Goal: Check status: Check status

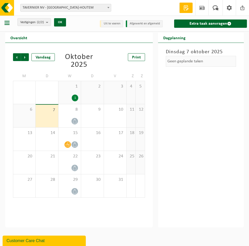
click at [180, 123] on div "[DATE] Geen geplande taken" at bounding box center [201, 135] width 86 height 185
click at [67, 144] on icon at bounding box center [68, 145] width 4 height 4
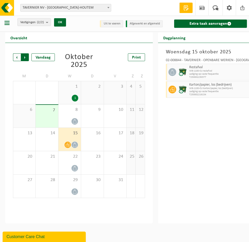
click at [17, 57] on span "Vorige" at bounding box center [17, 57] width 8 height 8
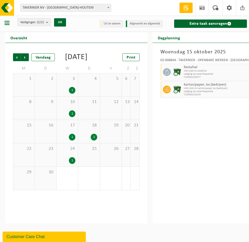
click at [75, 140] on div "1" at bounding box center [72, 137] width 6 height 7
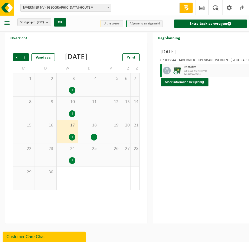
click at [78, 91] on div "3 1" at bounding box center [68, 84] width 22 height 23
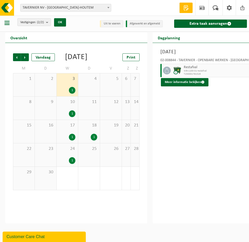
click at [97, 140] on div "1" at bounding box center [94, 137] width 6 height 7
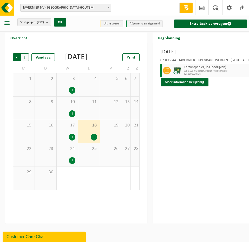
click at [23, 56] on span "Volgende" at bounding box center [25, 57] width 8 height 8
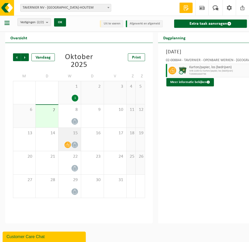
click at [63, 140] on div "15" at bounding box center [69, 139] width 22 height 23
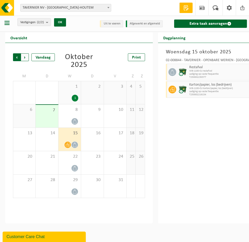
click at [25, 57] on span "Volgende" at bounding box center [25, 57] width 8 height 8
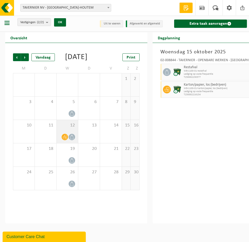
click at [75, 136] on div "12" at bounding box center [68, 131] width 22 height 23
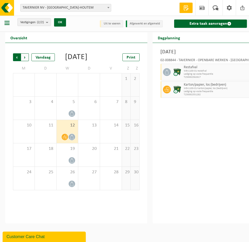
click at [24, 56] on span "Volgende" at bounding box center [25, 57] width 8 height 8
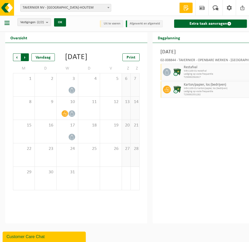
click at [16, 57] on span "Vorige" at bounding box center [17, 57] width 8 height 8
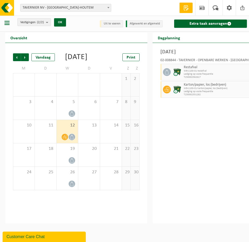
click at [16, 57] on span "Vorige" at bounding box center [17, 57] width 8 height 8
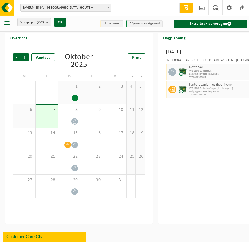
click at [225, 132] on div "[DATE] 02-008844 - TAVERNIER - OPENBARE WERKEN - SINT-LIEVENS-HOUTEM Restafval …" at bounding box center [224, 133] width 132 height 180
